Goal: Information Seeking & Learning: Check status

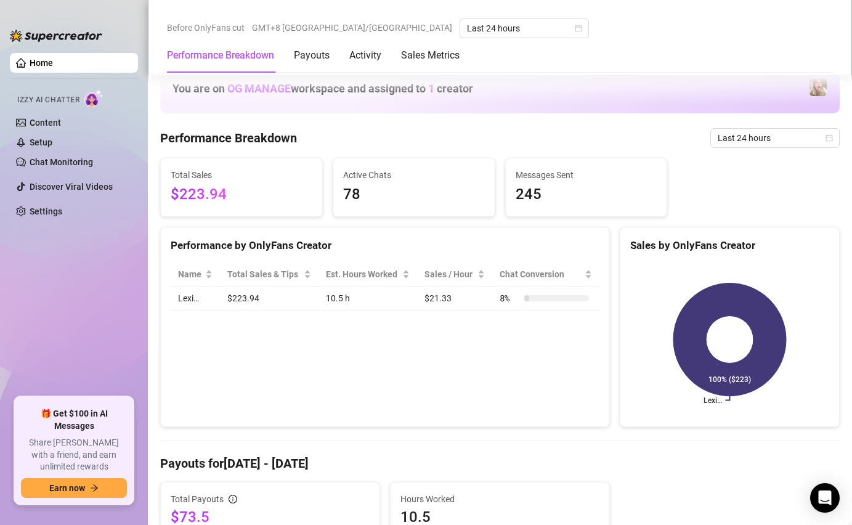
scroll to position [1952, 0]
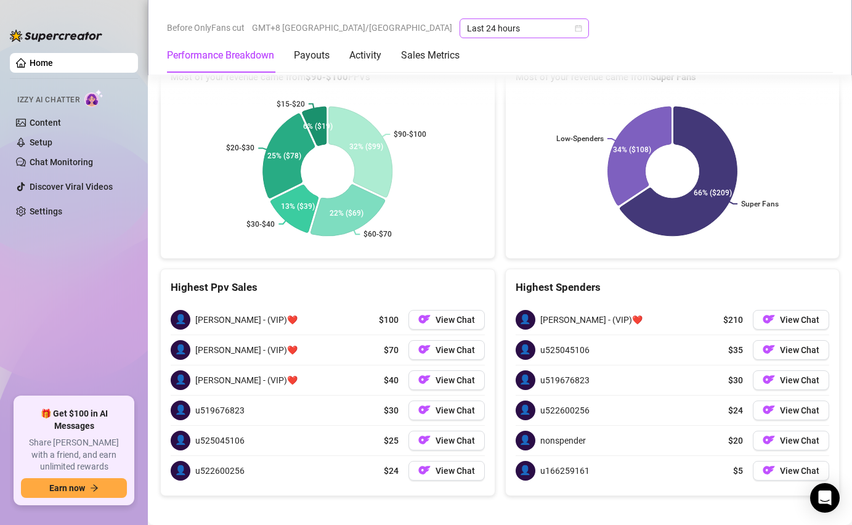
click at [467, 30] on span "Last 24 hours" at bounding box center [524, 28] width 115 height 18
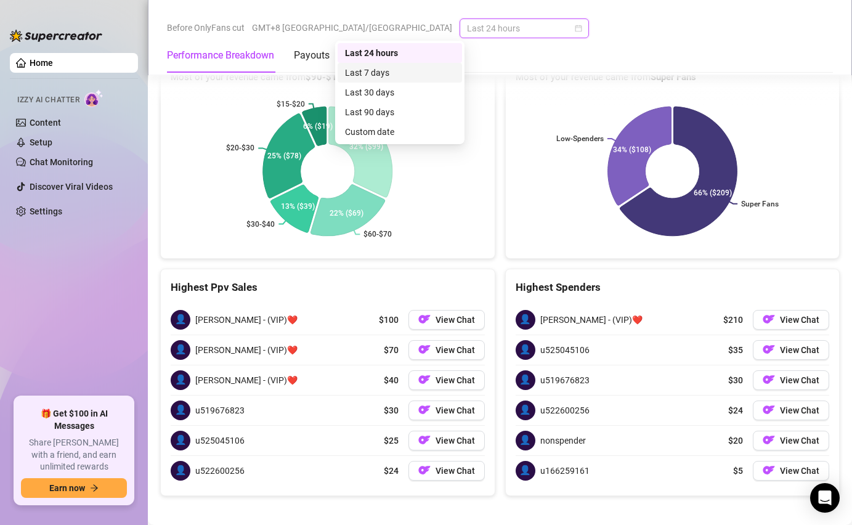
click at [392, 70] on div "Last 7 days" at bounding box center [400, 73] width 110 height 14
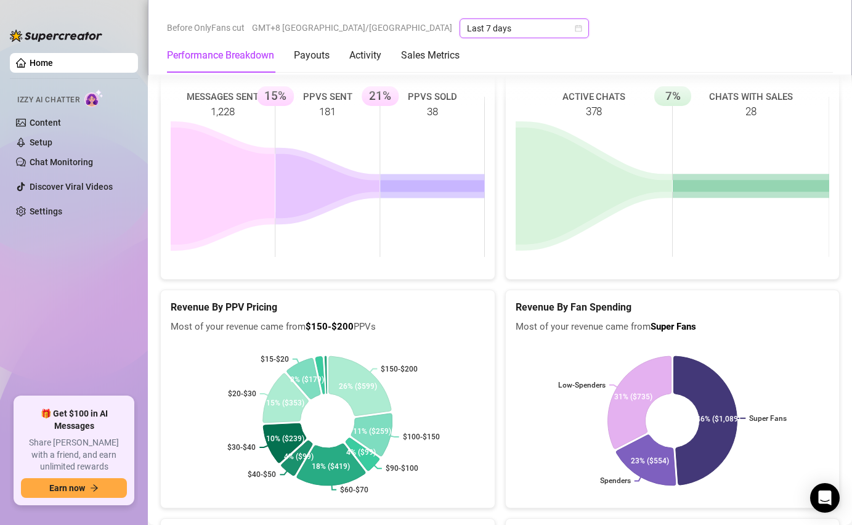
scroll to position [1671, 0]
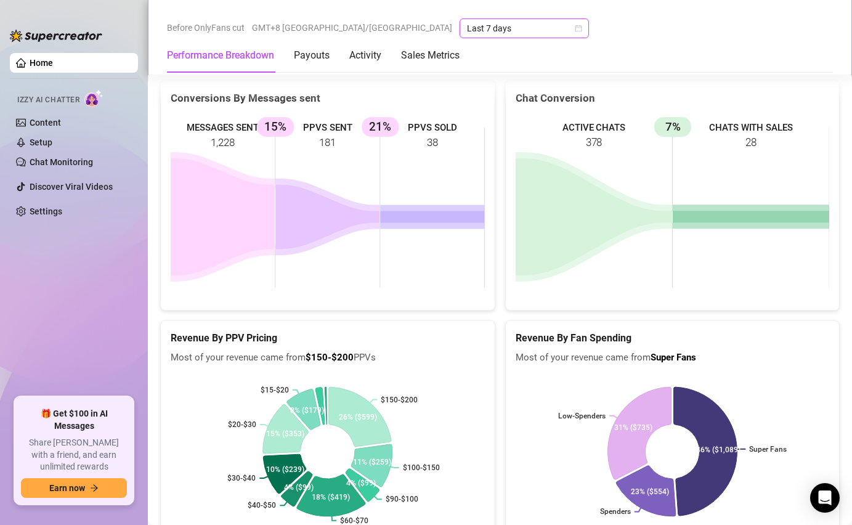
click at [467, 34] on span "Last 7 days" at bounding box center [524, 28] width 115 height 18
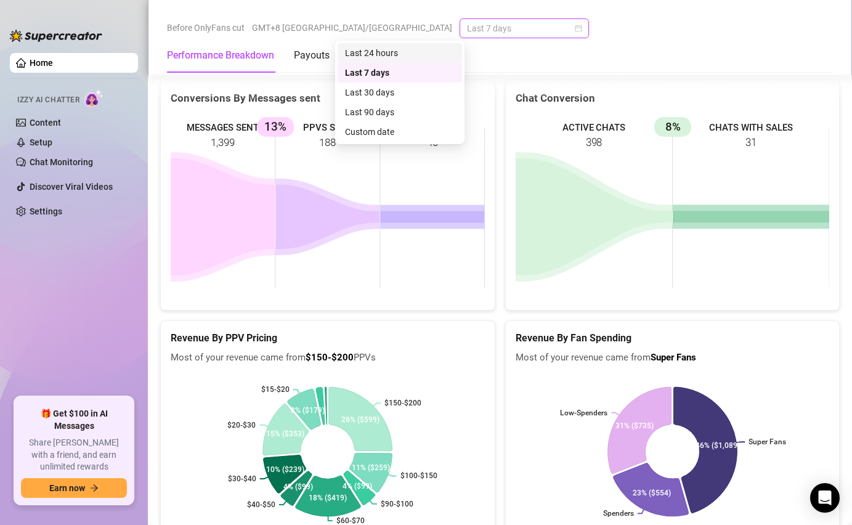
click at [396, 59] on div "Last 24 hours" at bounding box center [400, 53] width 110 height 14
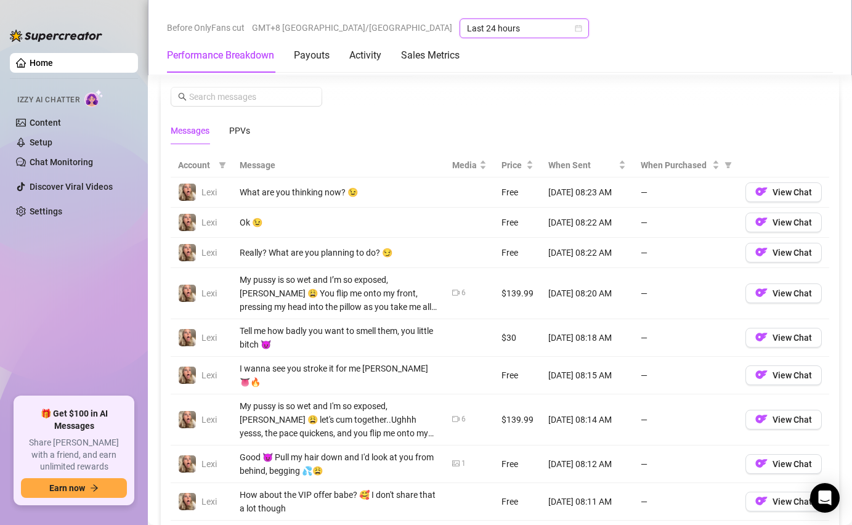
scroll to position [1087, 0]
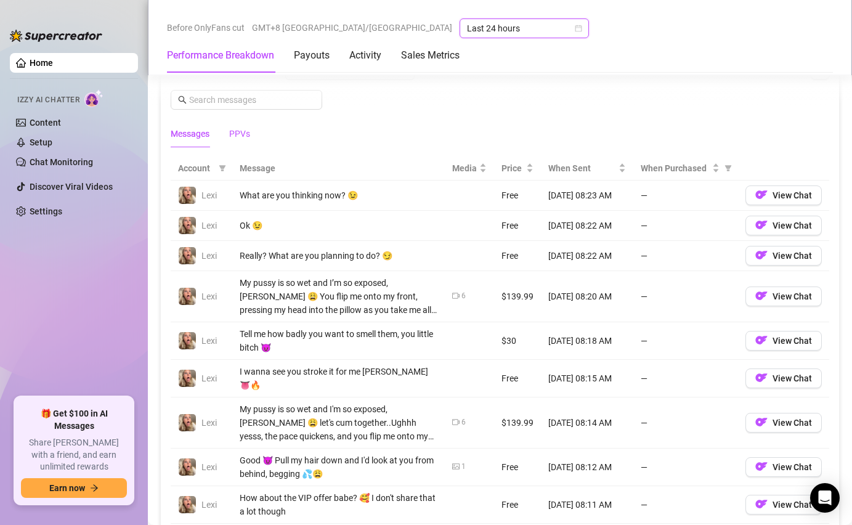
click at [234, 139] on div "PPVs" at bounding box center [239, 134] width 21 height 14
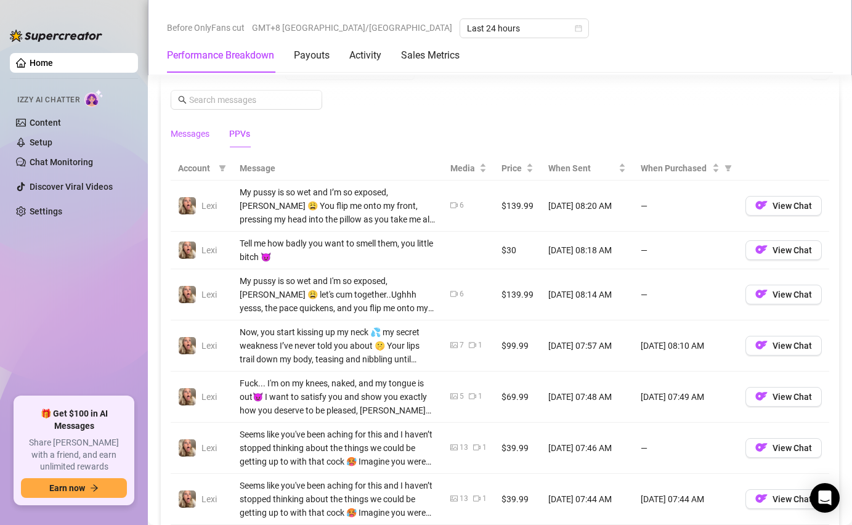
click at [206, 136] on div "Messages" at bounding box center [190, 134] width 39 height 14
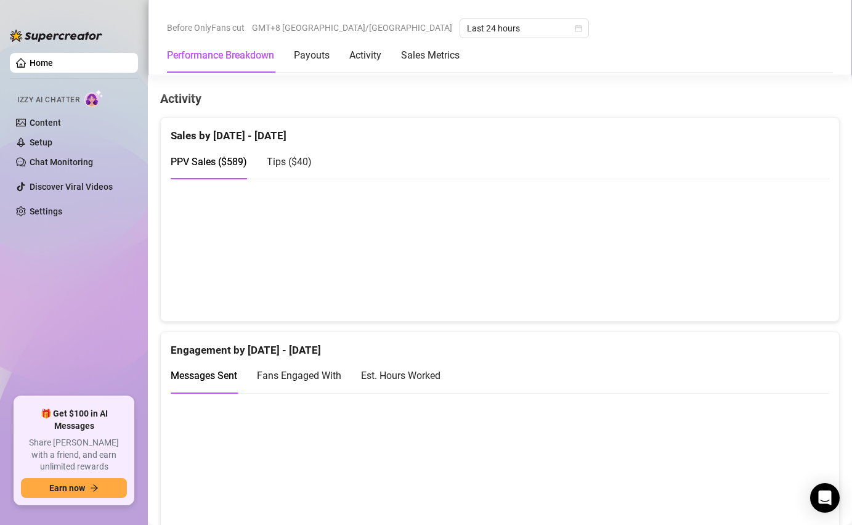
scroll to position [591, 0]
click at [277, 160] on span "Tips ( $40 )" at bounding box center [289, 161] width 45 height 12
click at [346, 274] on canvas at bounding box center [500, 248] width 659 height 123
click at [376, 375] on div "Est. Hours Worked" at bounding box center [400, 374] width 79 height 15
click at [218, 167] on div "PPV Sales ( $589 )" at bounding box center [209, 160] width 76 height 15
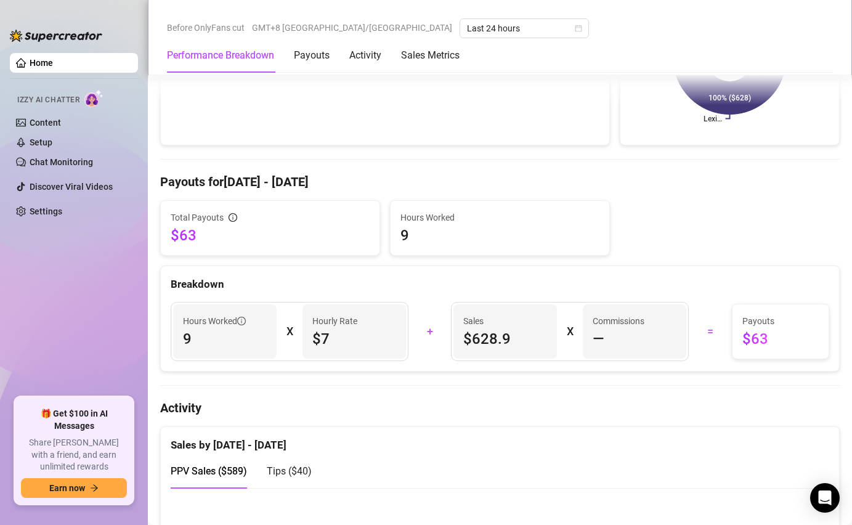
scroll to position [307, 0]
